Goal: Navigation & Orientation: Find specific page/section

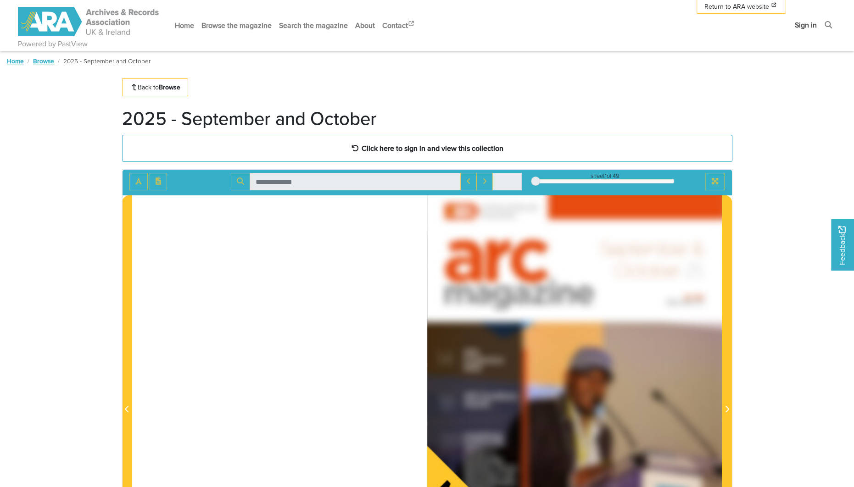
click at [803, 24] on link "Sign in" at bounding box center [805, 25] width 29 height 24
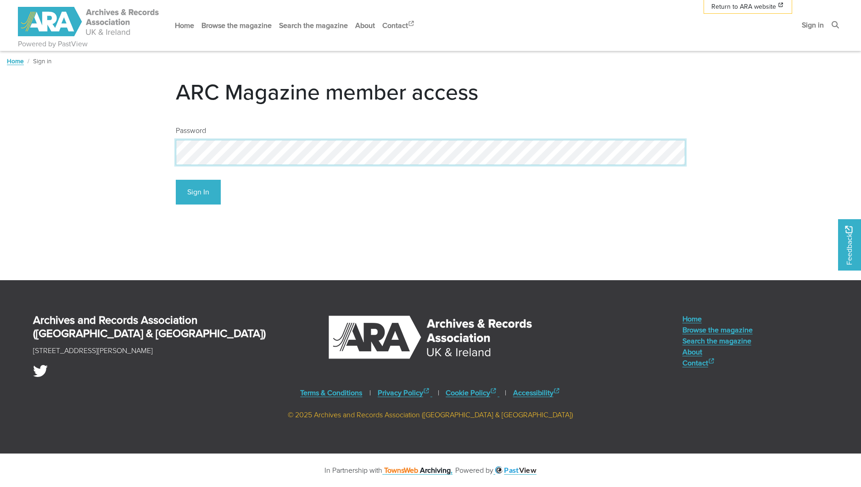
click at [176, 180] on button "Sign In" at bounding box center [198, 192] width 45 height 25
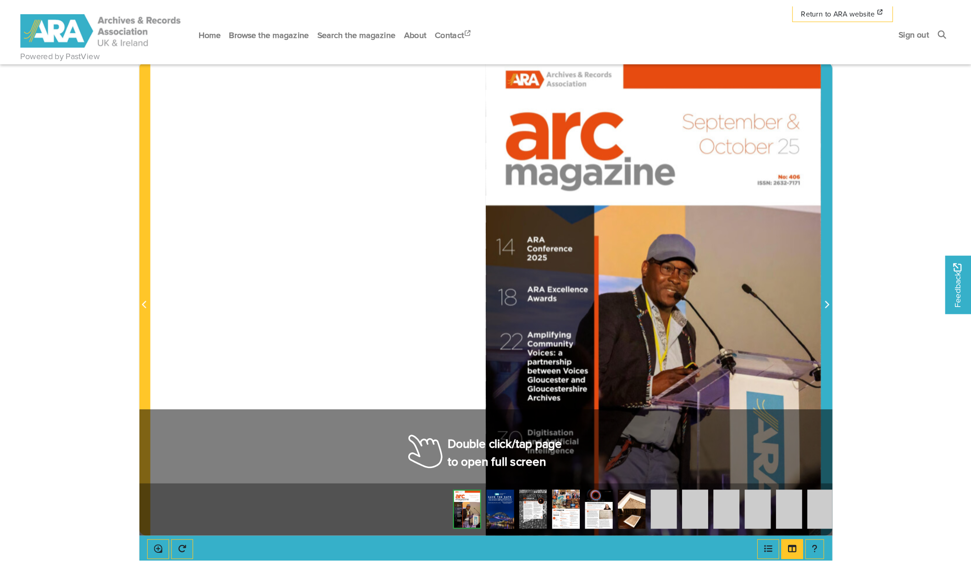
scroll to position [138, 0]
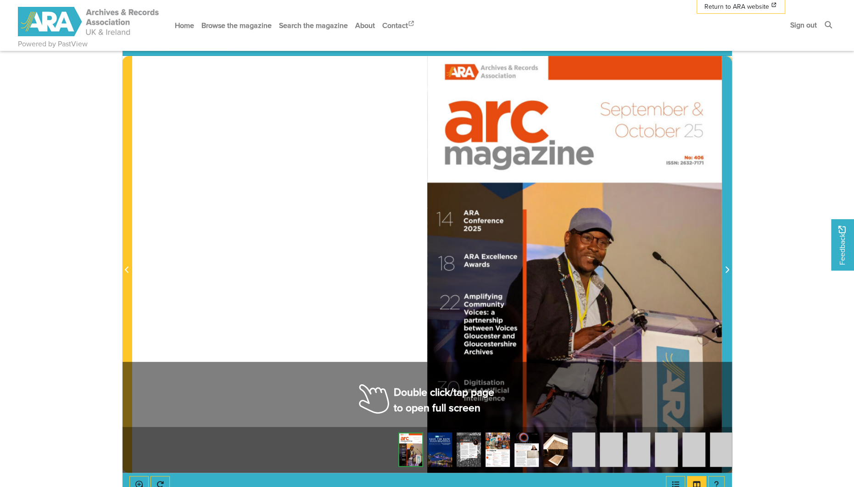
click at [727, 269] on icon "Next Page" at bounding box center [726, 269] width 5 height 7
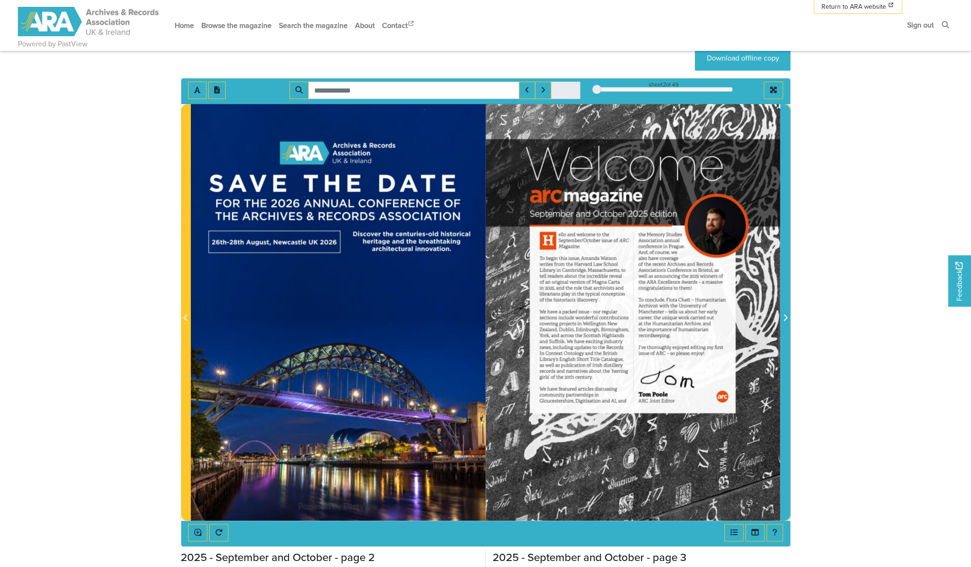
scroll to position [115, 0]
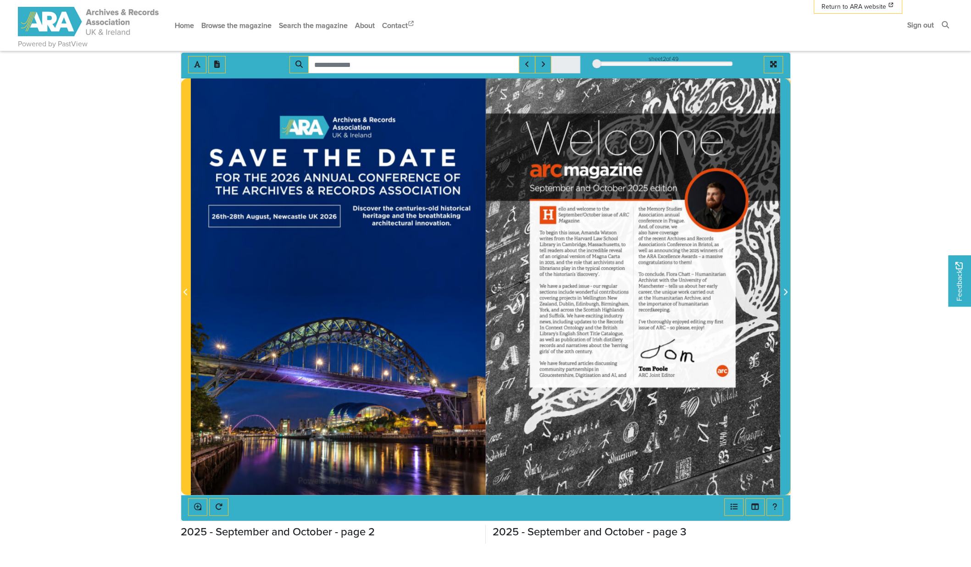
click at [786, 293] on icon "Next Page" at bounding box center [786, 292] width 4 height 6
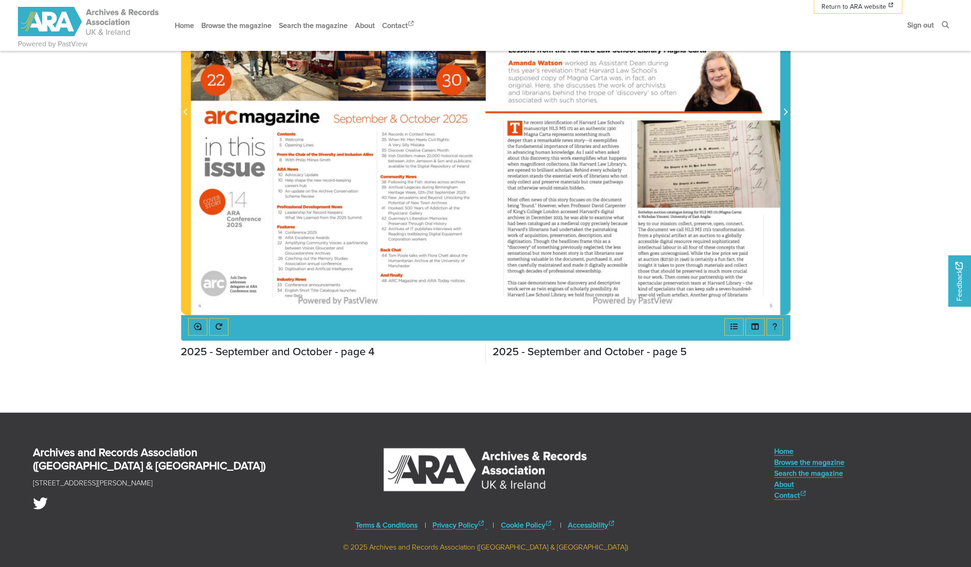
scroll to position [207, 0]
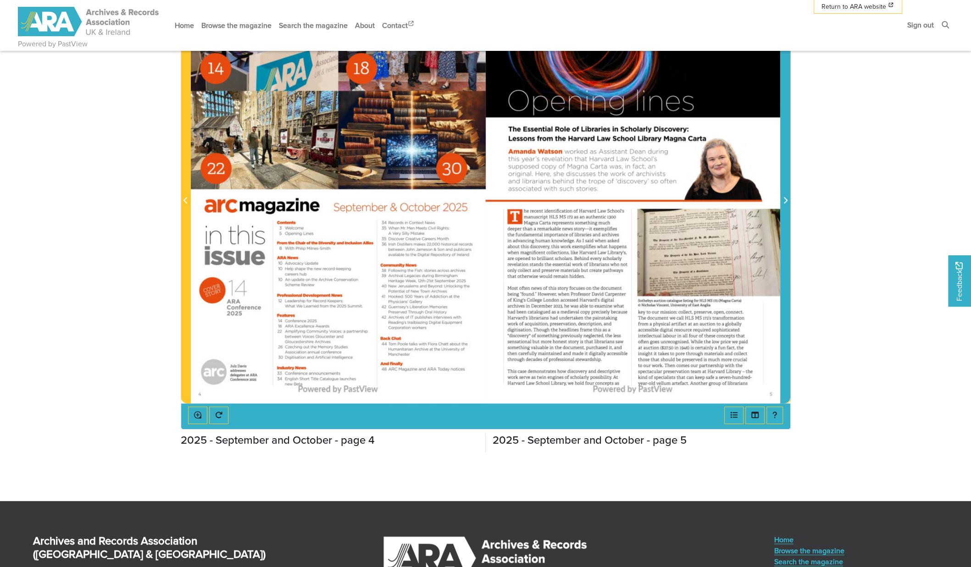
click at [789, 196] on span "Next Page" at bounding box center [785, 200] width 9 height 11
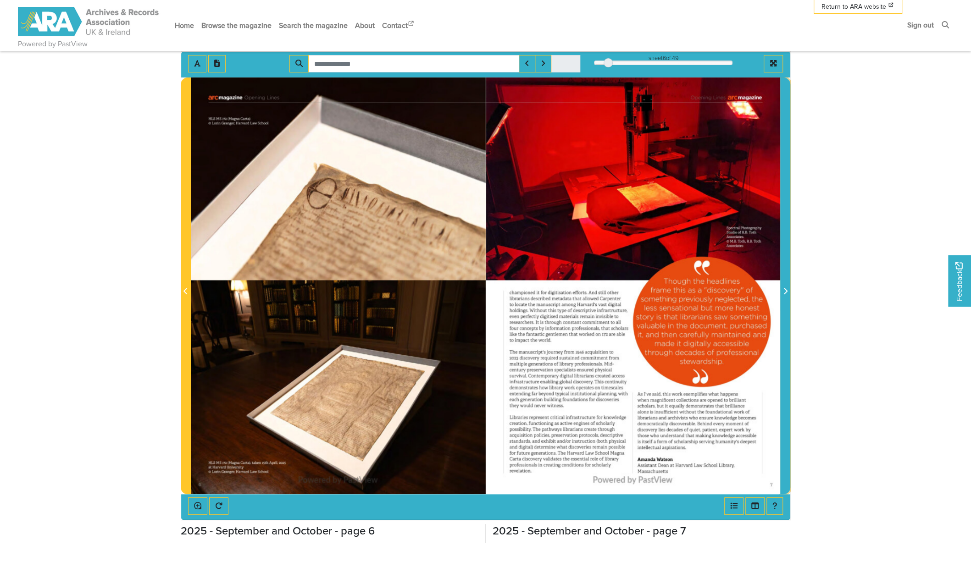
scroll to position [115, 0]
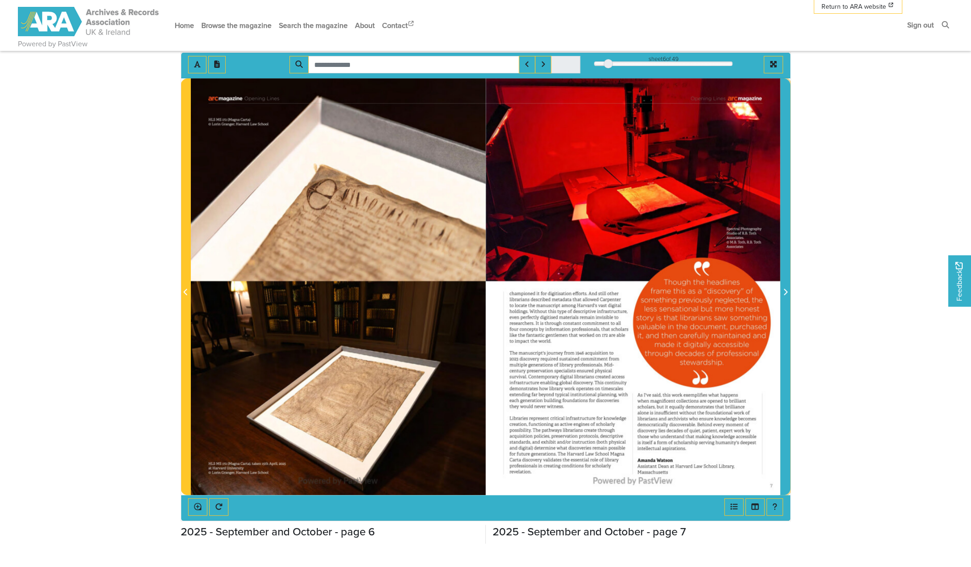
click at [787, 289] on span "Next Page" at bounding box center [785, 292] width 9 height 11
